Goal: Ask a question

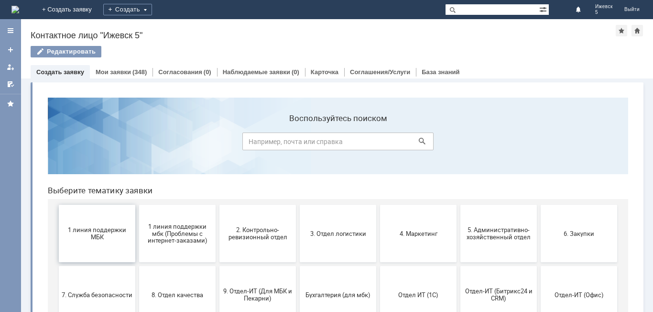
click at [89, 233] on span "1 линия поддержки МБК" at bounding box center [97, 233] width 71 height 14
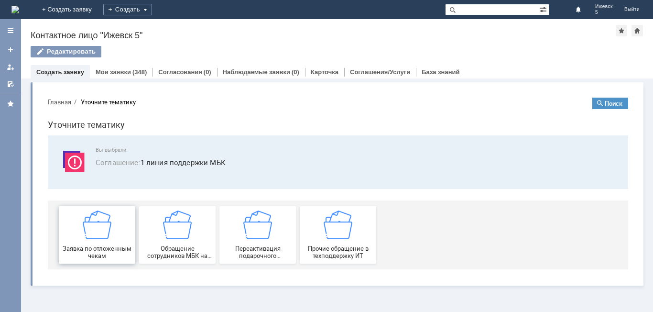
click at [91, 229] on img at bounding box center [97, 224] width 29 height 29
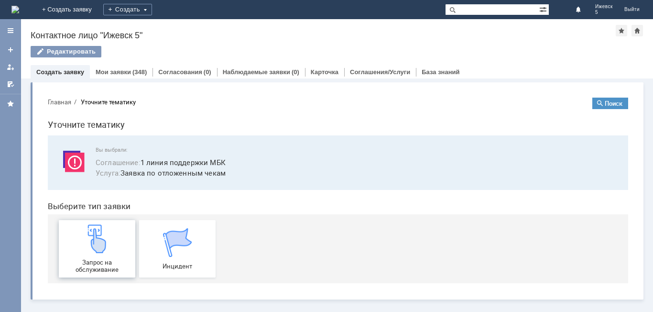
click at [98, 245] on img at bounding box center [97, 238] width 29 height 29
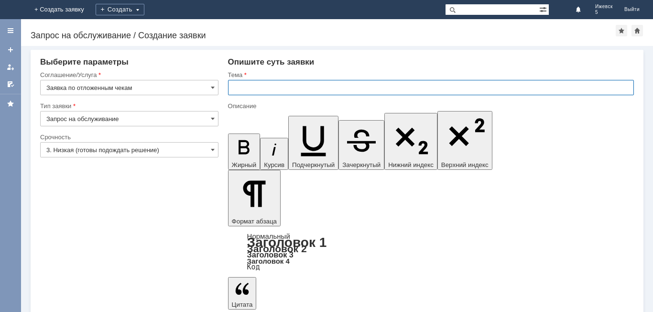
click at [234, 85] on input "text" at bounding box center [431, 87] width 406 height 15
click at [249, 84] on input "МБК 5" at bounding box center [431, 87] width 406 height 15
click at [282, 87] on input "МБК Ижевск 5" at bounding box center [431, 87] width 406 height 15
type input "МБК Ижевск 5 отложенные чеки за 10.10.2025"
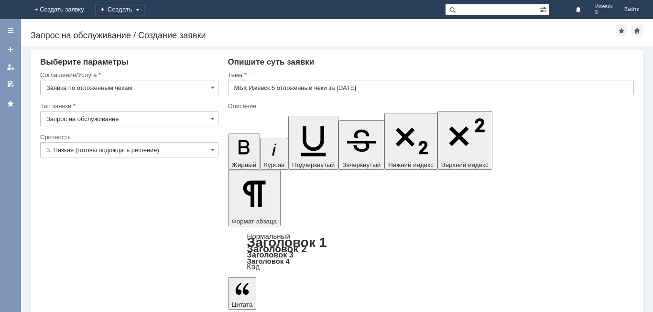
click at [249, 90] on input "МБК Ижевск 5 отложенные чеки за 10.10.2025" at bounding box center [431, 87] width 406 height 15
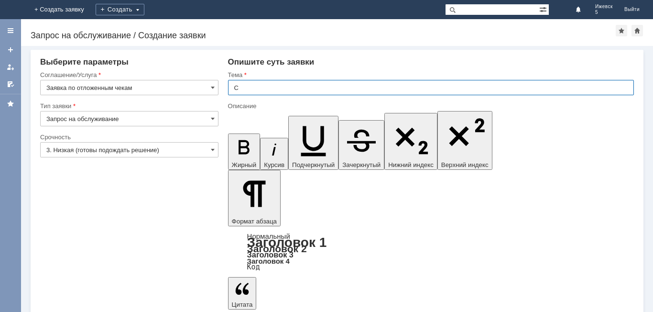
drag, startPoint x: 345, startPoint y: 2612, endPoint x: 613, endPoint y: 2584, distance: 269.6
click at [240, 90] on input "С" at bounding box center [431, 87] width 406 height 15
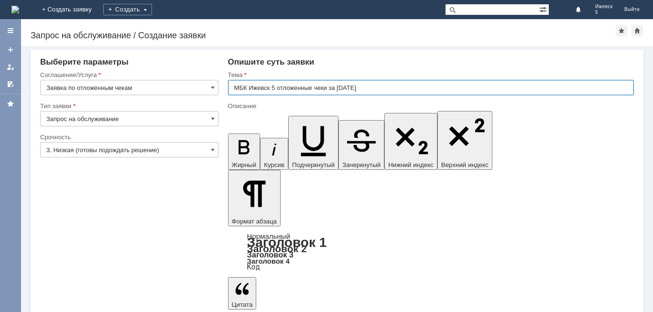
type input "МБК Ижевск 5 отложенные чеки за 10.10.2025"
click at [251, 109] on div "Описание" at bounding box center [431, 106] width 406 height 9
click at [229, 89] on input "МБК Ижевск 5 отложенные чеки за 10.10.2025" at bounding box center [431, 87] width 406 height 15
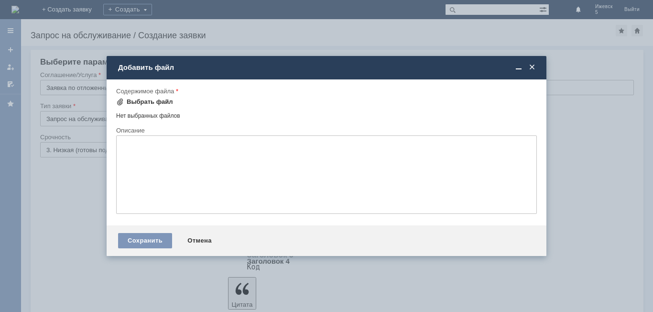
click at [157, 101] on div "Выбрать файл" at bounding box center [150, 102] width 46 height 8
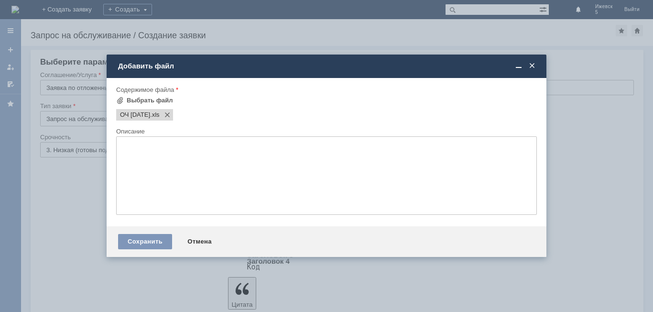
scroll to position [0, 0]
click at [161, 240] on div "Сохранить" at bounding box center [145, 241] width 54 height 15
